Goal: Information Seeking & Learning: Learn about a topic

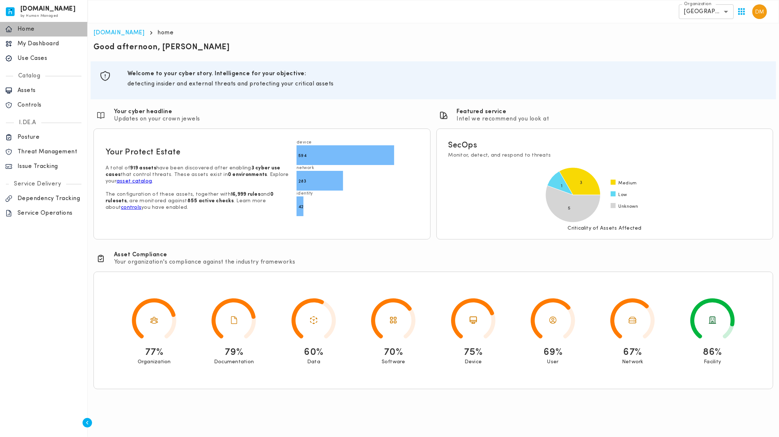
click at [41, 36] on div "home Home" at bounding box center [43, 29] width 87 height 15
click at [47, 42] on p "My Dashboard" at bounding box center [50, 43] width 65 height 7
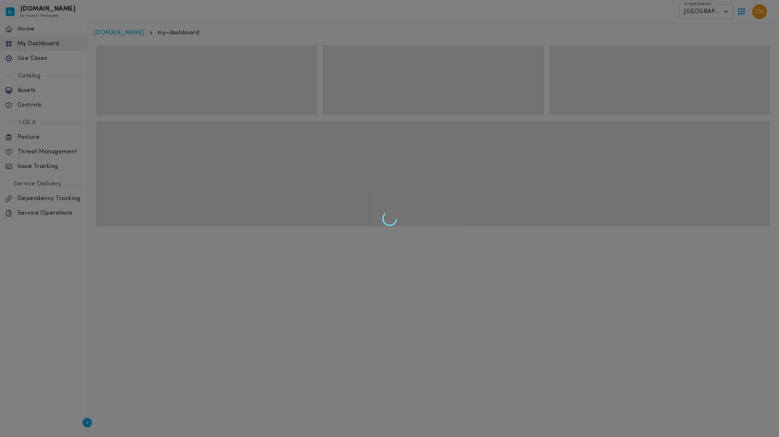
click at [733, 8] on div at bounding box center [389, 218] width 779 height 437
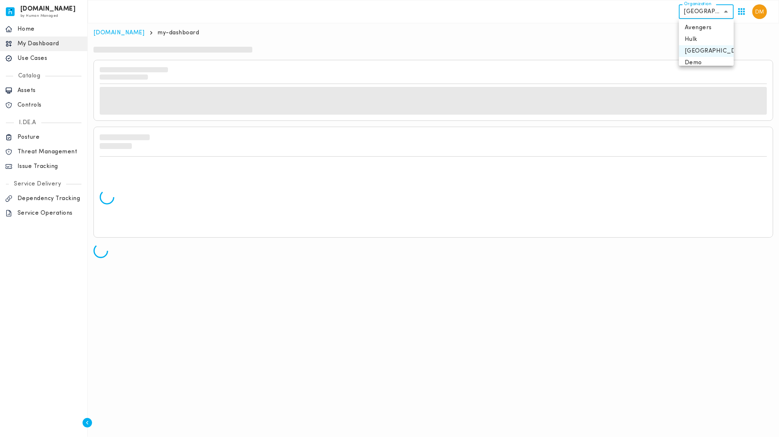
click at [726, 13] on body "[DOMAIN_NAME] by Human Managed {"resourceSet":[{"resourceId":"invicta-io/web/na…" at bounding box center [389, 132] width 779 height 264
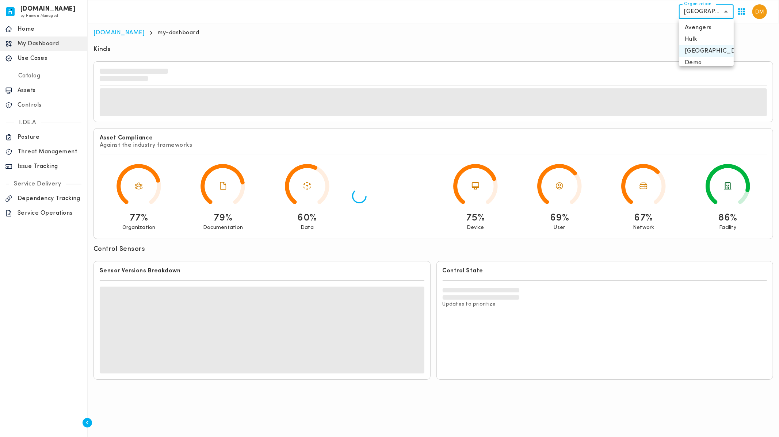
click at [706, 27] on li "Avengers" at bounding box center [706, 28] width 55 height 12
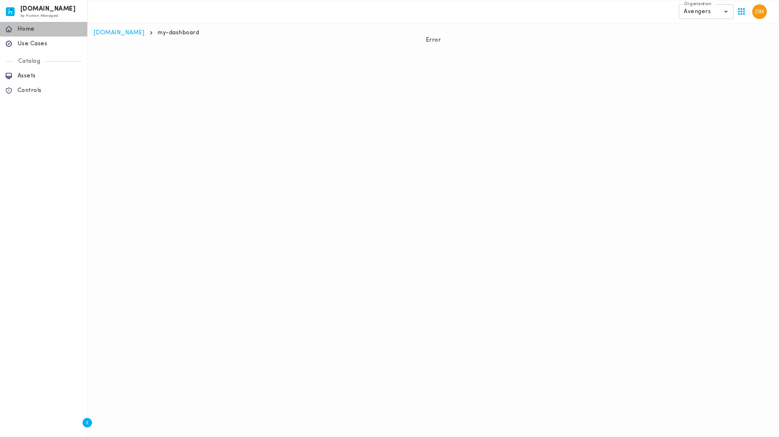
click at [32, 24] on div "home Home" at bounding box center [43, 29] width 87 height 15
click at [22, 31] on p "Home" at bounding box center [50, 29] width 65 height 7
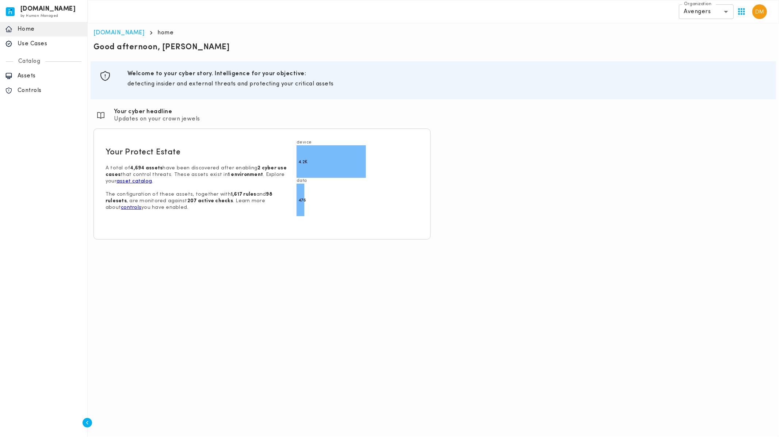
click at [708, 2] on label "Organization" at bounding box center [697, 4] width 27 height 6
click at [709, 6] on label "Organization" at bounding box center [697, 4] width 27 height 6
click at [710, 12] on body "[DOMAIN_NAME] by Human Managed {"resourceSet":[{"resourceId":"invicta-io/web/na…" at bounding box center [389, 123] width 779 height 246
click at [701, 54] on li "Pacific Rim" at bounding box center [706, 57] width 55 height 12
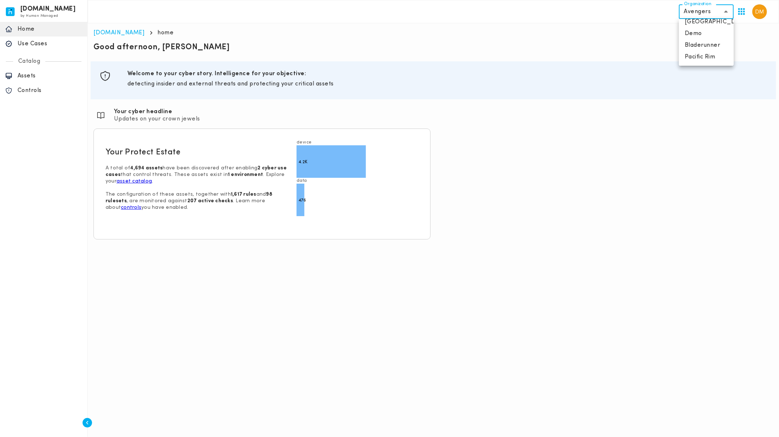
type input "**********"
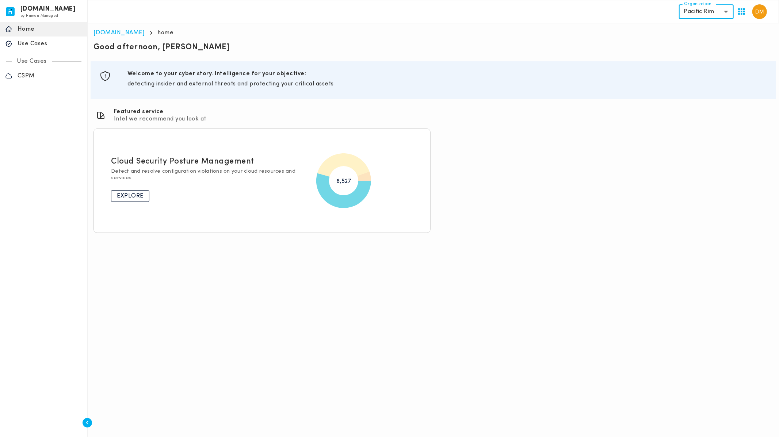
click at [122, 194] on p "Explore" at bounding box center [130, 196] width 27 height 7
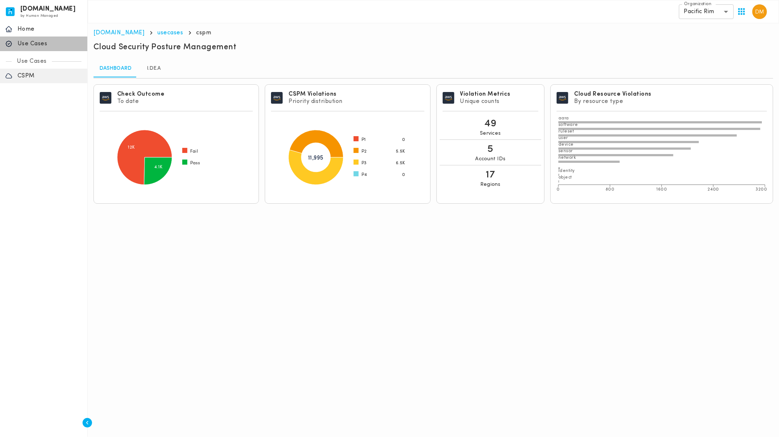
click at [43, 48] on p "Use Cases" at bounding box center [50, 43] width 65 height 7
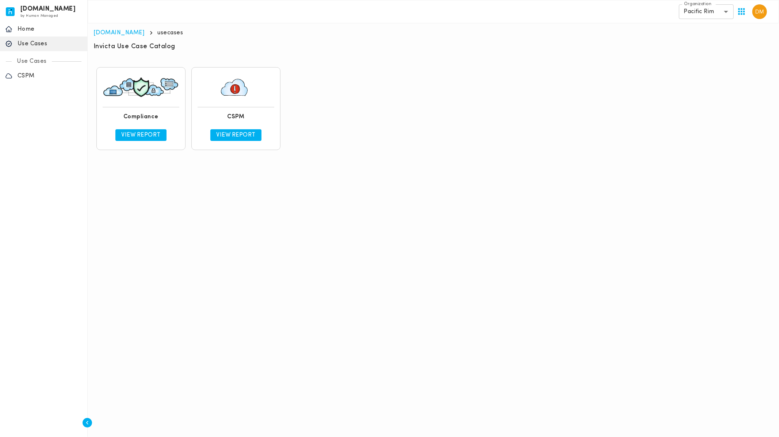
click at [146, 137] on p "View Report" at bounding box center [140, 135] width 39 height 7
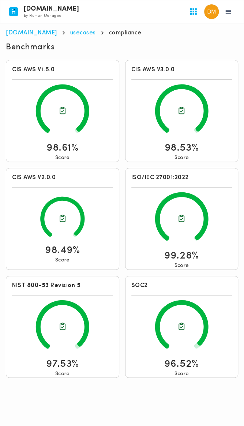
click at [197, 383] on html "**********" at bounding box center [122, 191] width 244 height 383
click at [142, 119] on icon at bounding box center [181, 110] width 101 height 61
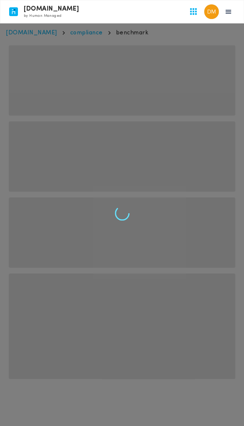
click at [179, 111] on html "**********" at bounding box center [122, 196] width 244 height 393
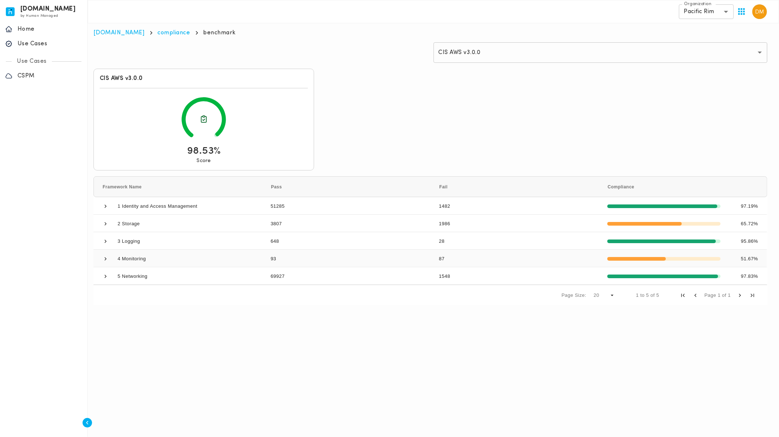
click at [106, 258] on span at bounding box center [105, 259] width 7 height 7
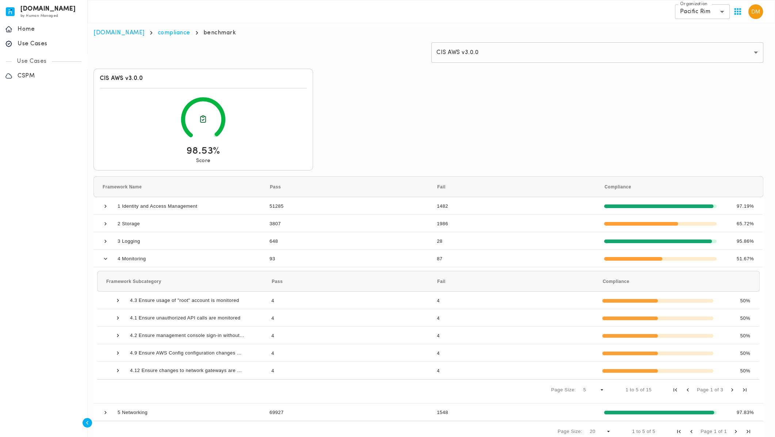
click at [749, 90] on div "CIS AWS v3.0.0 98.53% Score Drag here to set row groups Drag here to set column…" at bounding box center [429, 255] width 676 height 379
click at [118, 317] on span at bounding box center [118, 318] width 7 height 7
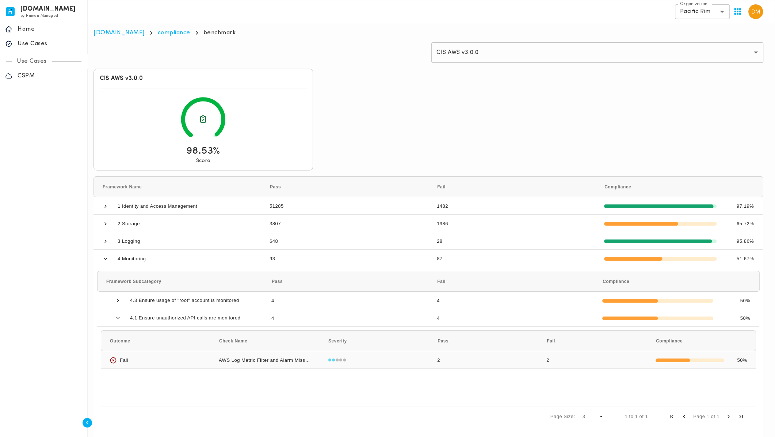
click at [281, 360] on div "AWS Log Metric Filter and Alarm Missing for Monitoring Unauthorized API Calls" at bounding box center [264, 360] width 109 height 17
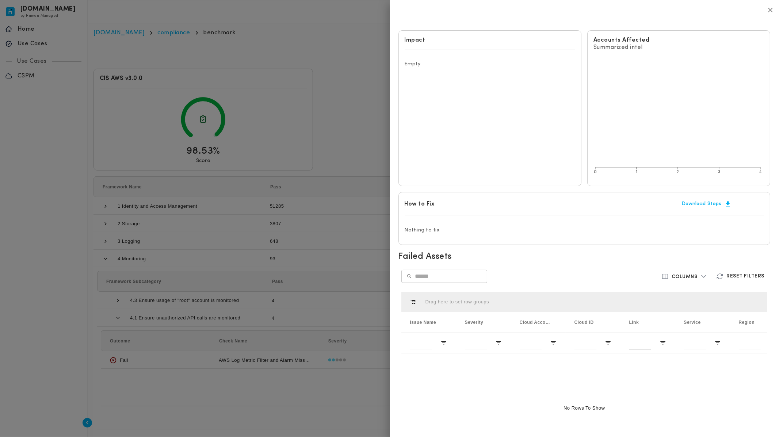
click at [341, 179] on div at bounding box center [389, 218] width 779 height 437
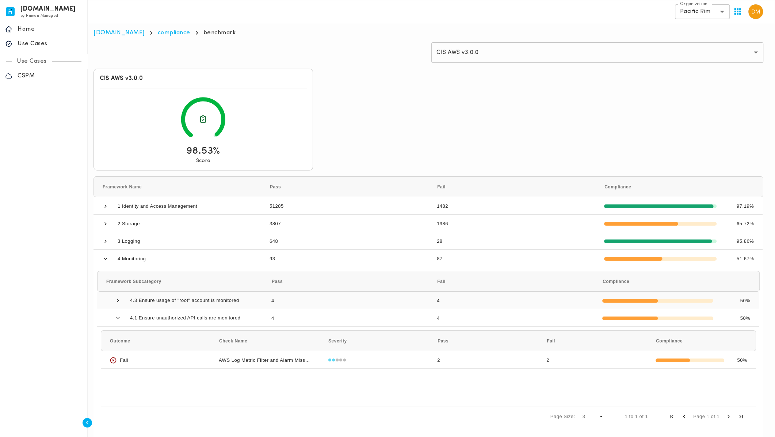
click at [118, 300] on span at bounding box center [118, 300] width 7 height 7
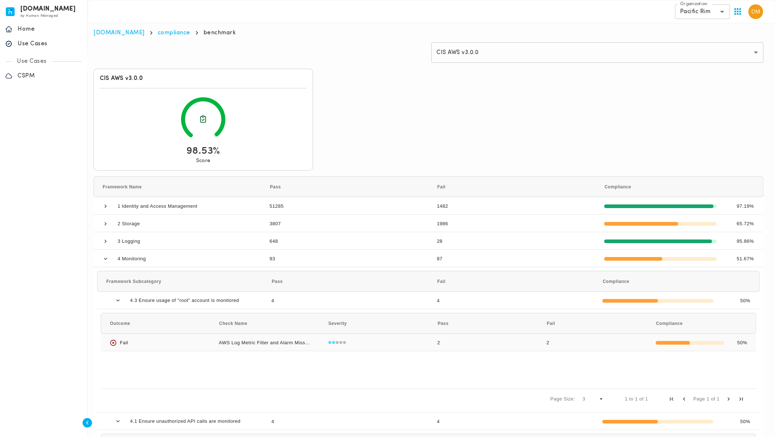
click at [284, 342] on div "AWS Log Metric Filter and Alarm Missing for Monitoring Usage of 'root' Account" at bounding box center [264, 342] width 109 height 17
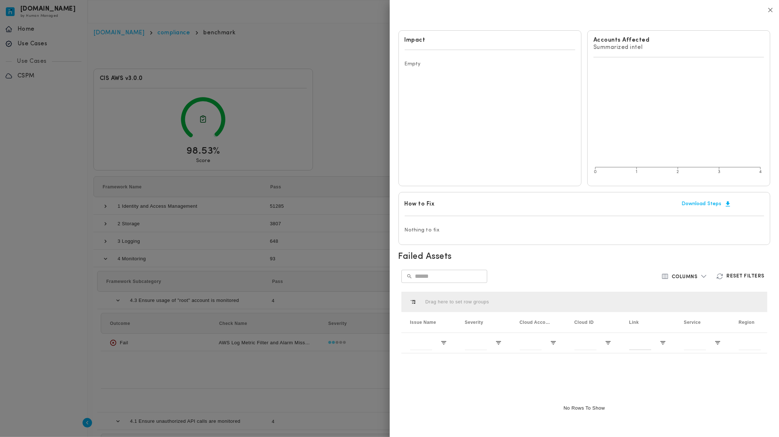
click at [292, 159] on div at bounding box center [389, 218] width 779 height 437
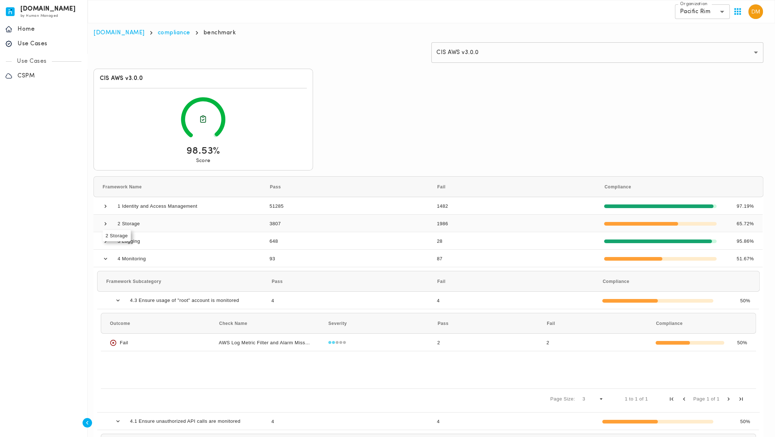
click at [103, 224] on span at bounding box center [105, 224] width 7 height 7
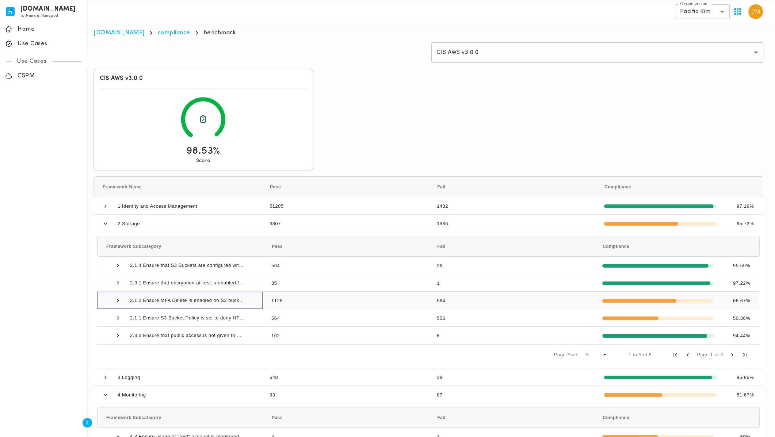
click at [116, 299] on span at bounding box center [118, 300] width 7 height 7
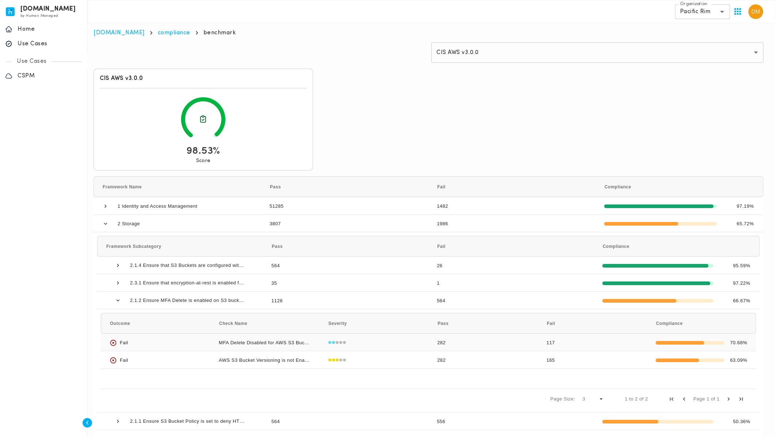
click at [288, 341] on div "MFA Delete Disabled for AWS S3 Bucket" at bounding box center [264, 342] width 109 height 17
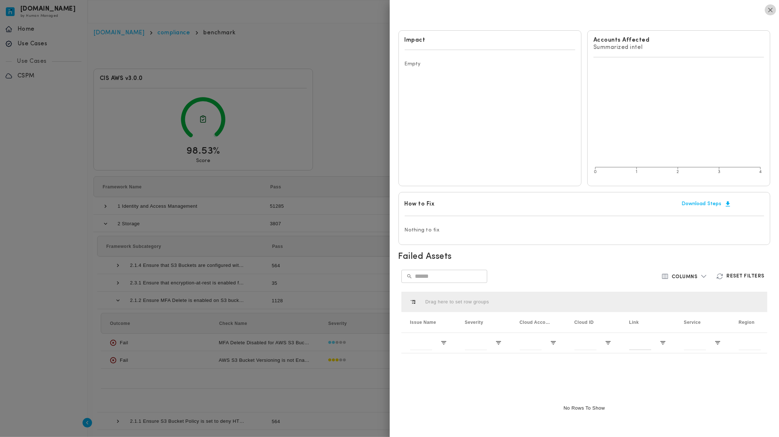
click at [767, 8] on icon "button" at bounding box center [771, 10] width 8 height 8
